Goal: Check status: Check status

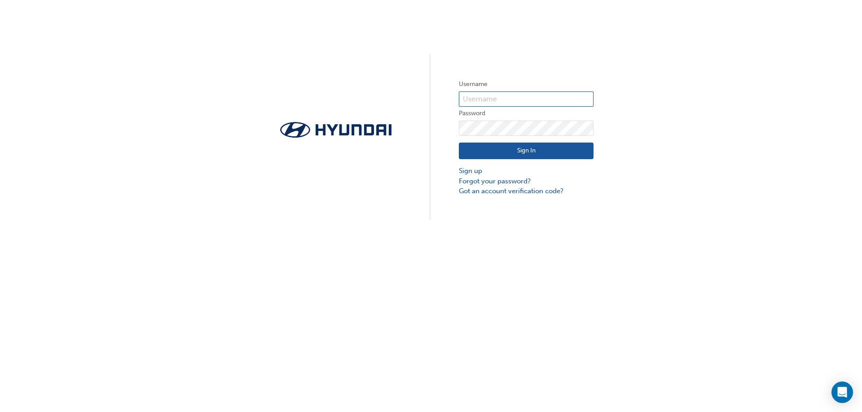
click at [484, 97] on input "text" at bounding box center [526, 99] width 135 height 15
type input "17249"
click at [515, 155] on button "Sign In" at bounding box center [526, 151] width 135 height 17
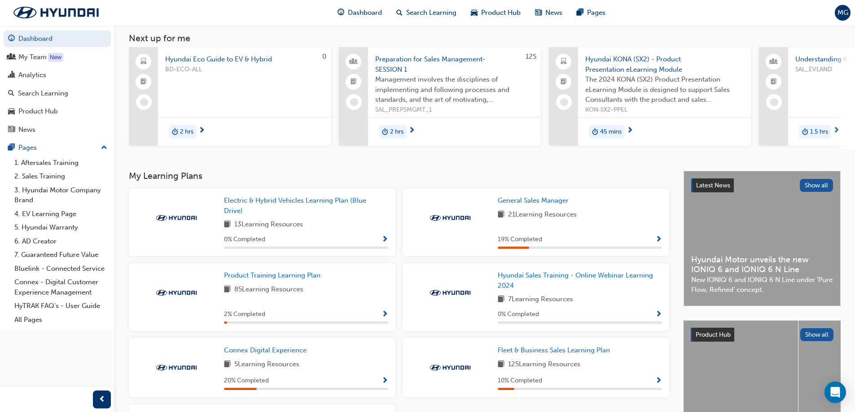
scroll to position [45, 0]
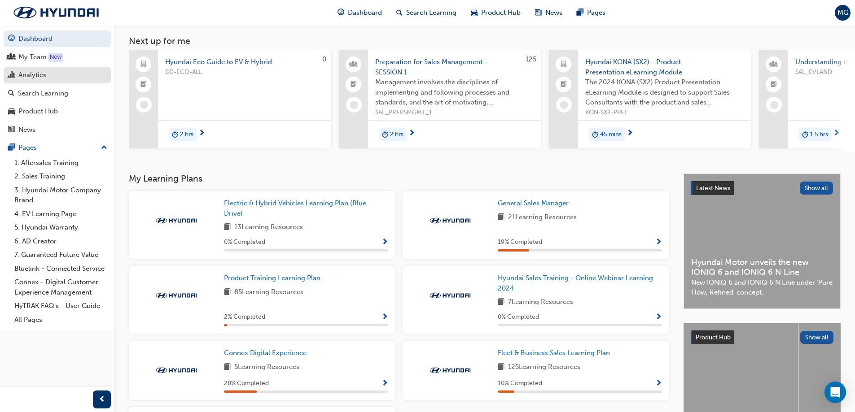
click at [31, 75] on div "Analytics" at bounding box center [32, 75] width 28 height 10
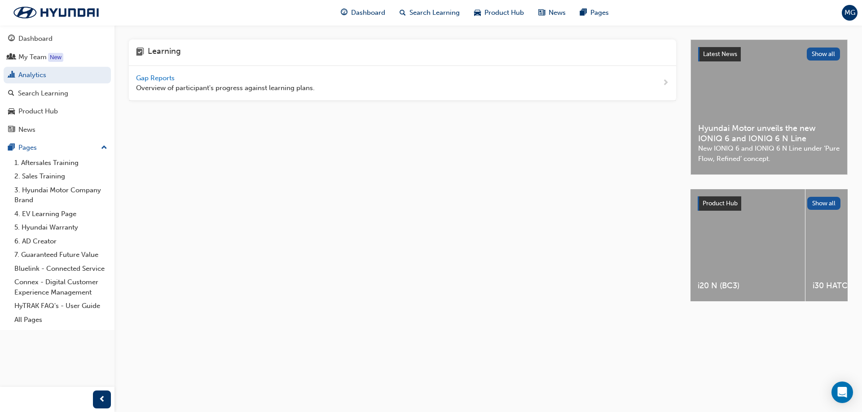
click at [164, 79] on span "Gap Reports" at bounding box center [156, 78] width 40 height 8
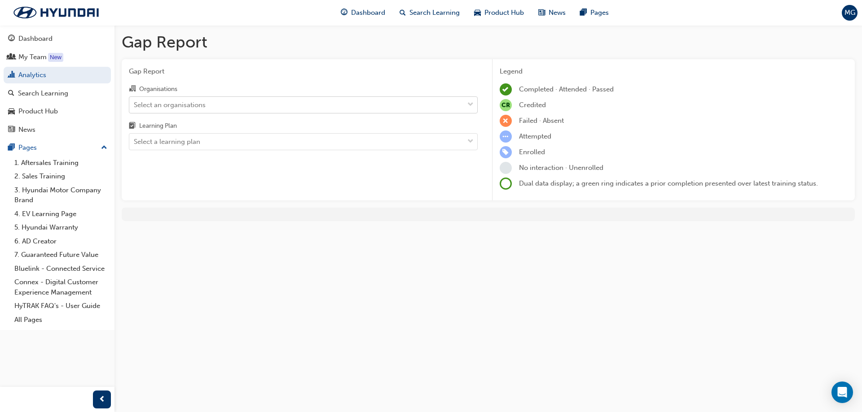
click at [293, 97] on div "Select an organisations" at bounding box center [296, 105] width 334 height 16
click at [135, 101] on input "Organisations Select an organisations" at bounding box center [134, 105] width 1 height 8
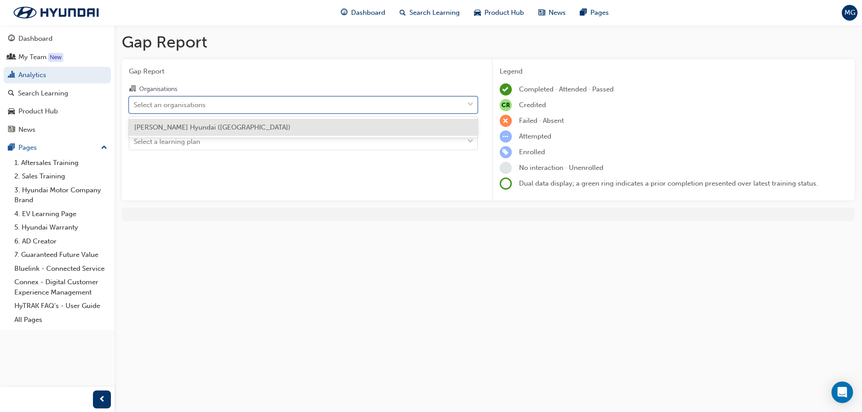
click at [273, 127] on div "[PERSON_NAME] Hyundai ([GEOGRAPHIC_DATA])" at bounding box center [303, 128] width 349 height 18
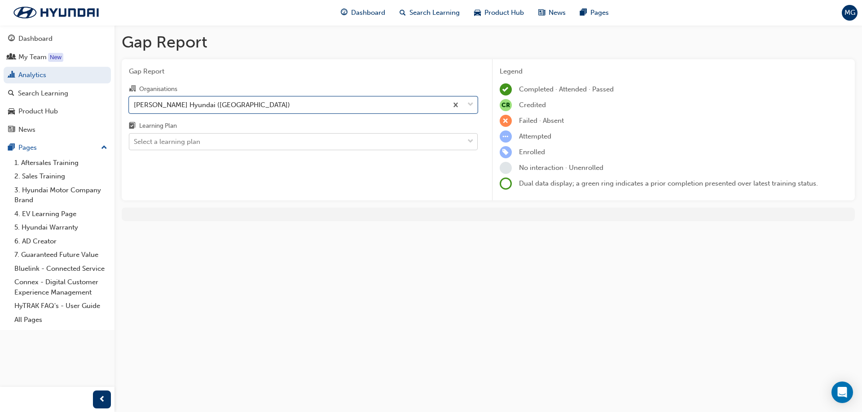
click at [268, 141] on div "Select a learning plan" at bounding box center [296, 142] width 334 height 16
click at [135, 141] on input "Learning Plan Select a learning plan" at bounding box center [134, 142] width 1 height 8
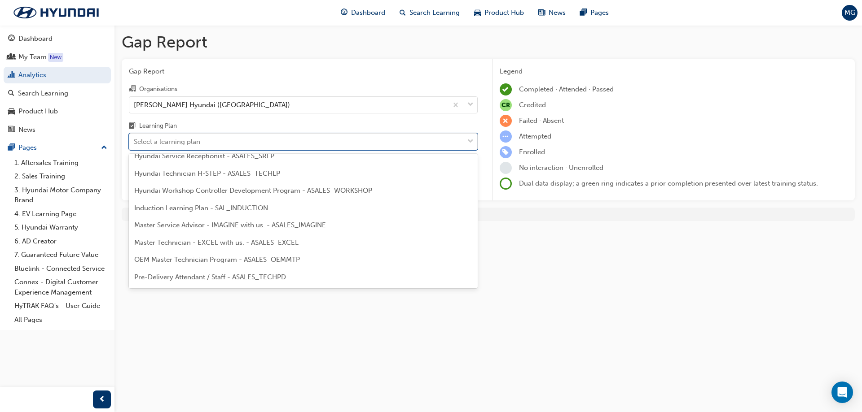
scroll to position [404, 0]
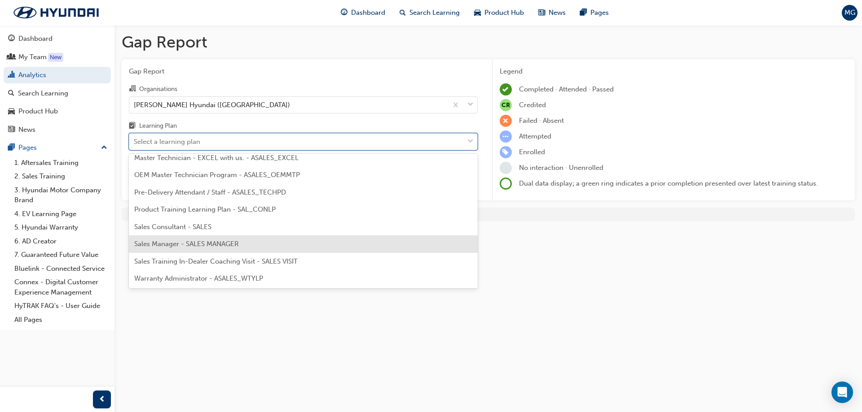
click at [237, 240] on div "Sales Manager - SALES MANAGER" at bounding box center [303, 245] width 349 height 18
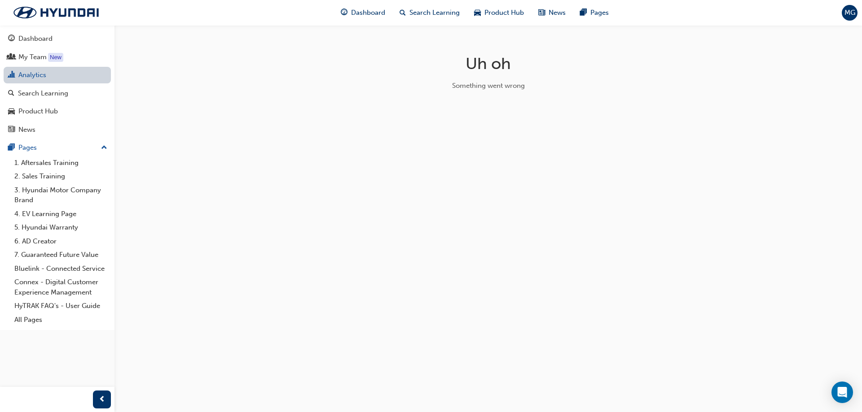
click at [68, 75] on link "Analytics" at bounding box center [57, 75] width 107 height 17
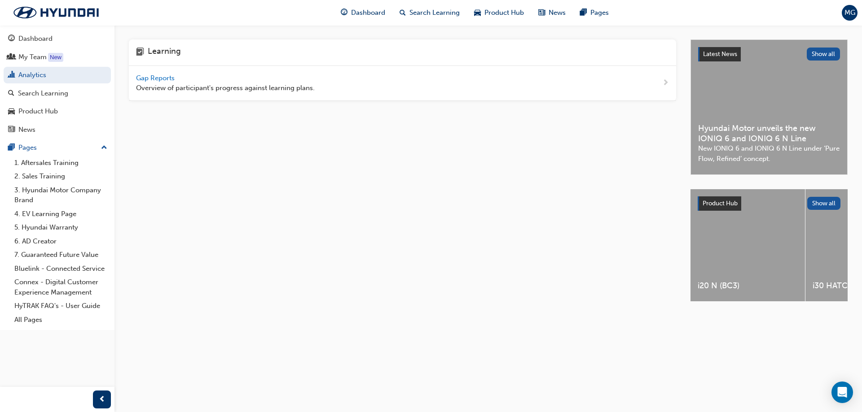
click at [145, 80] on span "Gap Reports" at bounding box center [156, 78] width 40 height 8
